Goal: Information Seeking & Learning: Understand process/instructions

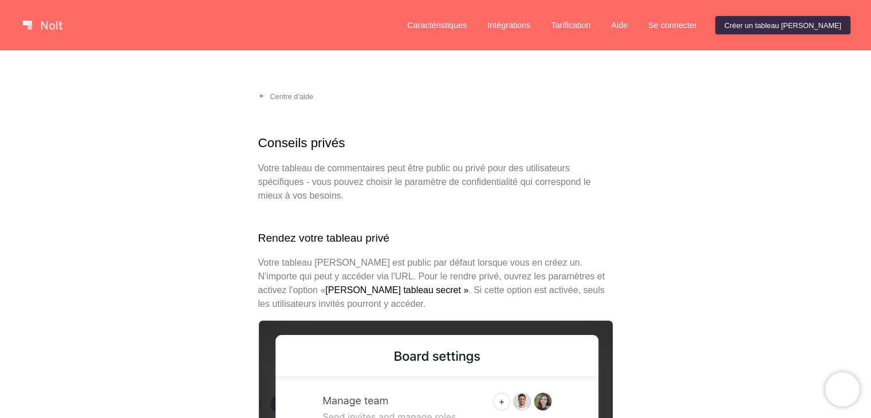
click at [453, 95] on div "Centre d'aide" at bounding box center [435, 96] width 373 height 19
click at [466, 25] on font "Caractéristiques" at bounding box center [437, 25] width 60 height 9
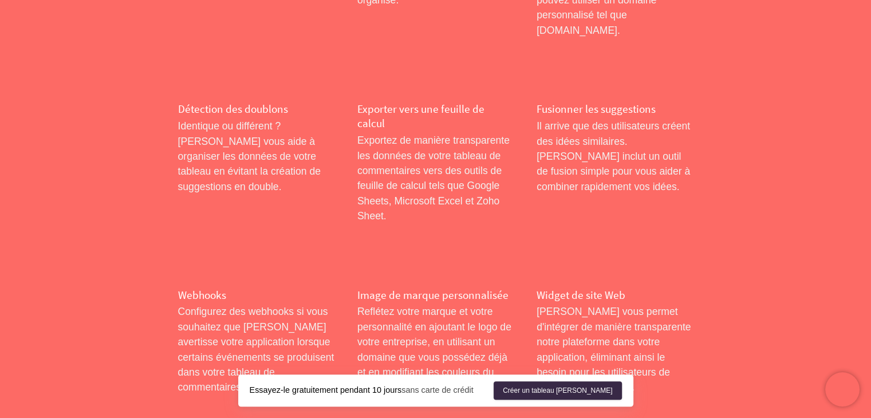
scroll to position [1145, 0]
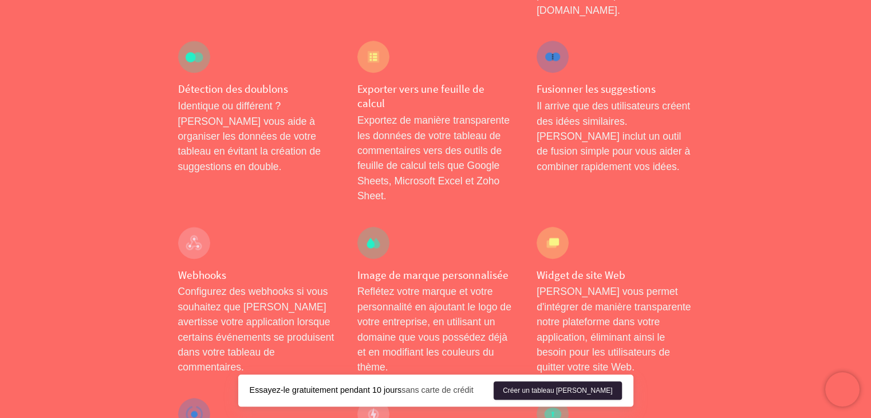
click at [572, 391] on font "Créer un tableau [PERSON_NAME]" at bounding box center [557, 390] width 109 height 8
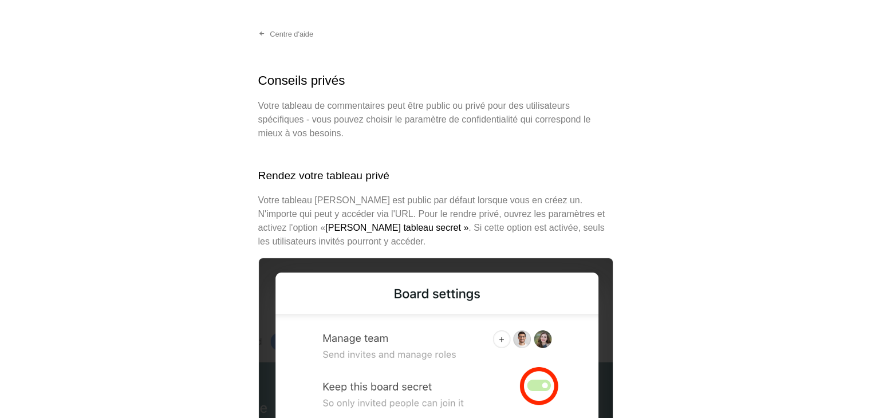
scroll to position [286, 0]
